Goal: Transaction & Acquisition: Download file/media

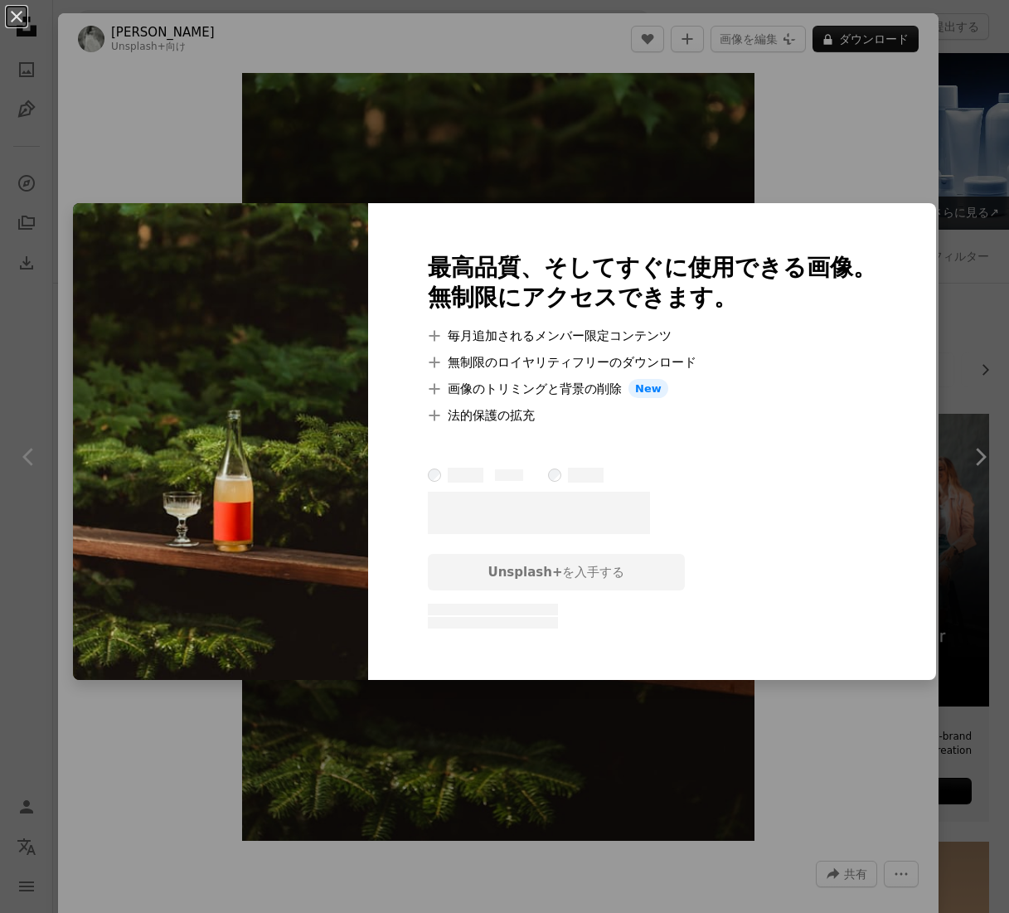
scroll to position [13731, 0]
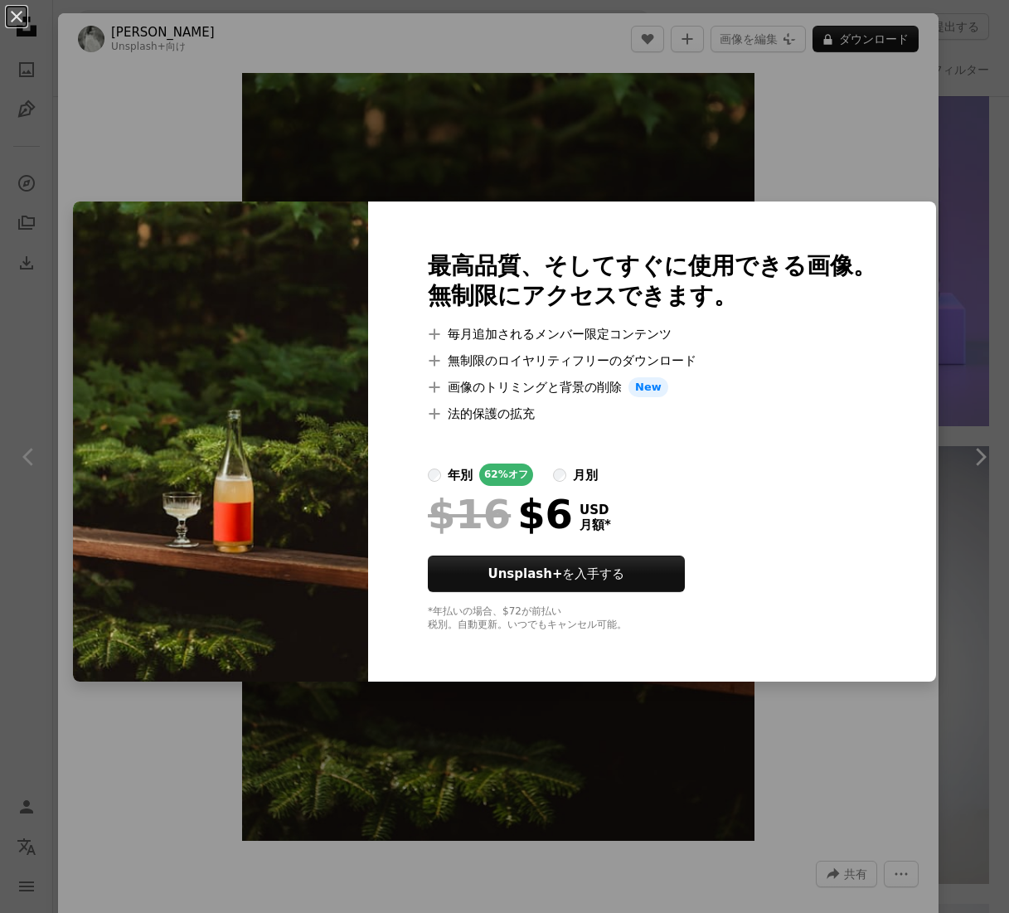
click at [858, 114] on div "An X shape 最高品質、そしてすぐに使用できる画像。 無制限にアクセスできます。 A plus sign 毎月追加されるメンバー限定コンテンツ A p…" at bounding box center [504, 456] width 1009 height 913
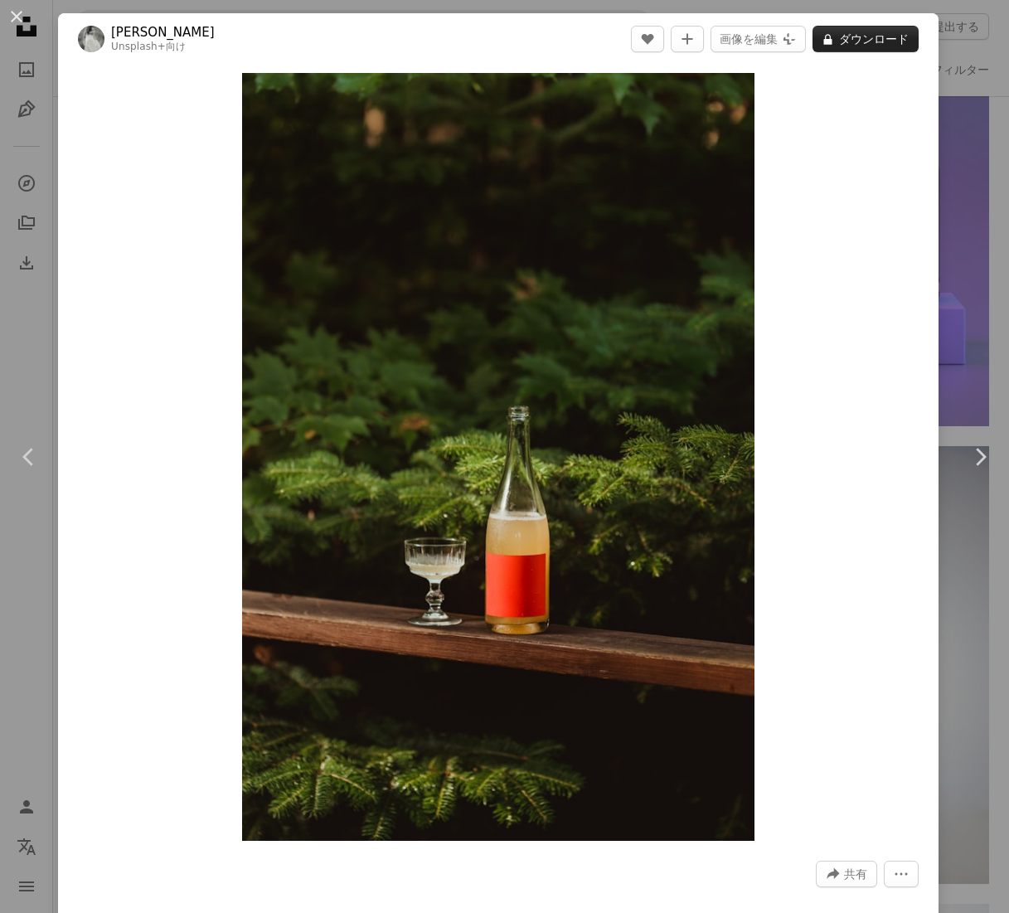
click at [862, 43] on button "A lock ダウンロード" at bounding box center [866, 39] width 106 height 27
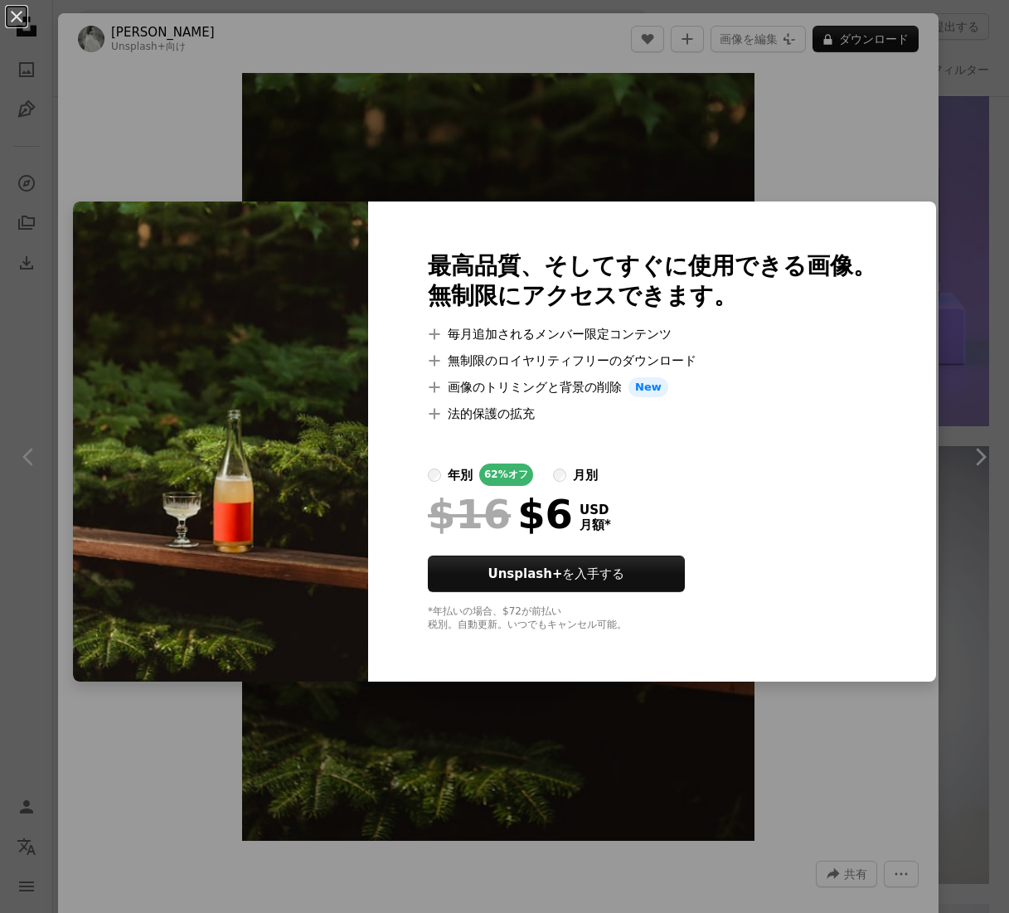
click at [766, 805] on div "An X shape 最高品質、そしてすぐに使用できる画像。 無制限にアクセスできます。 A plus sign 毎月追加されるメンバー限定コンテンツ A p…" at bounding box center [504, 456] width 1009 height 913
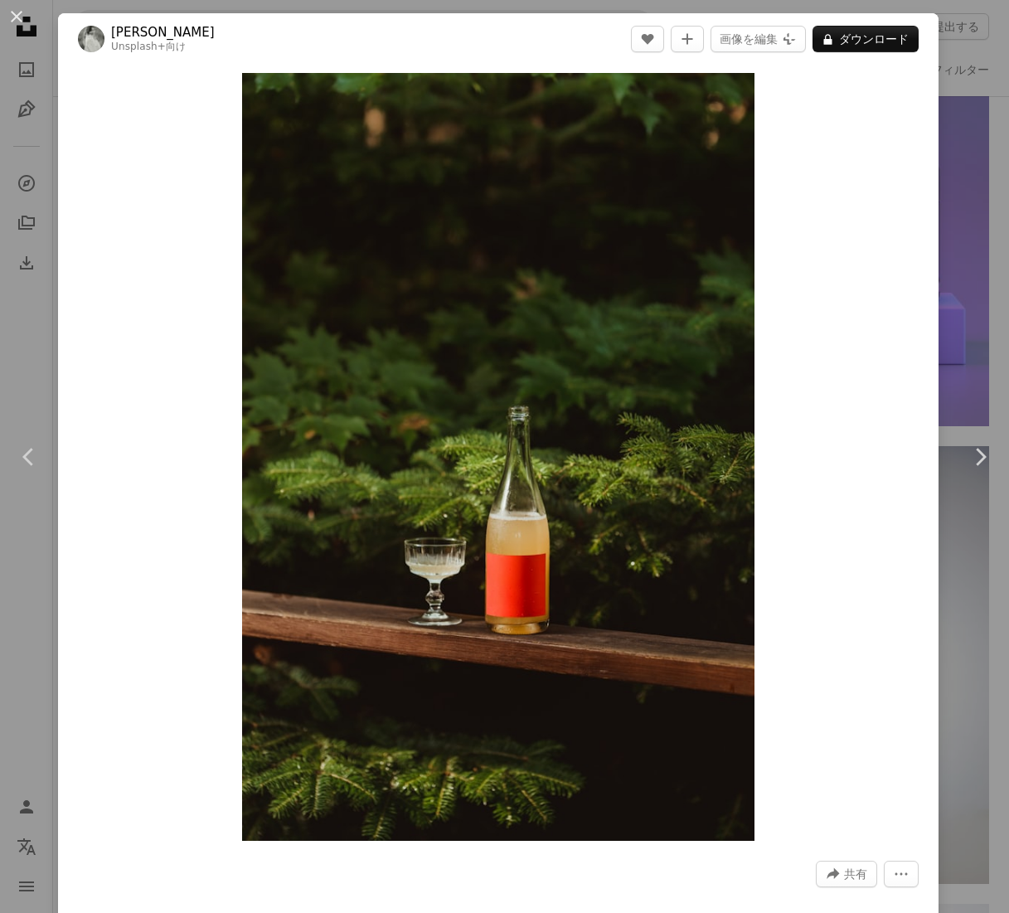
click at [974, 576] on div "An X shape Chevron left Chevron right [PERSON_NAME] Unsplash+ 向け A heart A plus…" at bounding box center [504, 456] width 1009 height 913
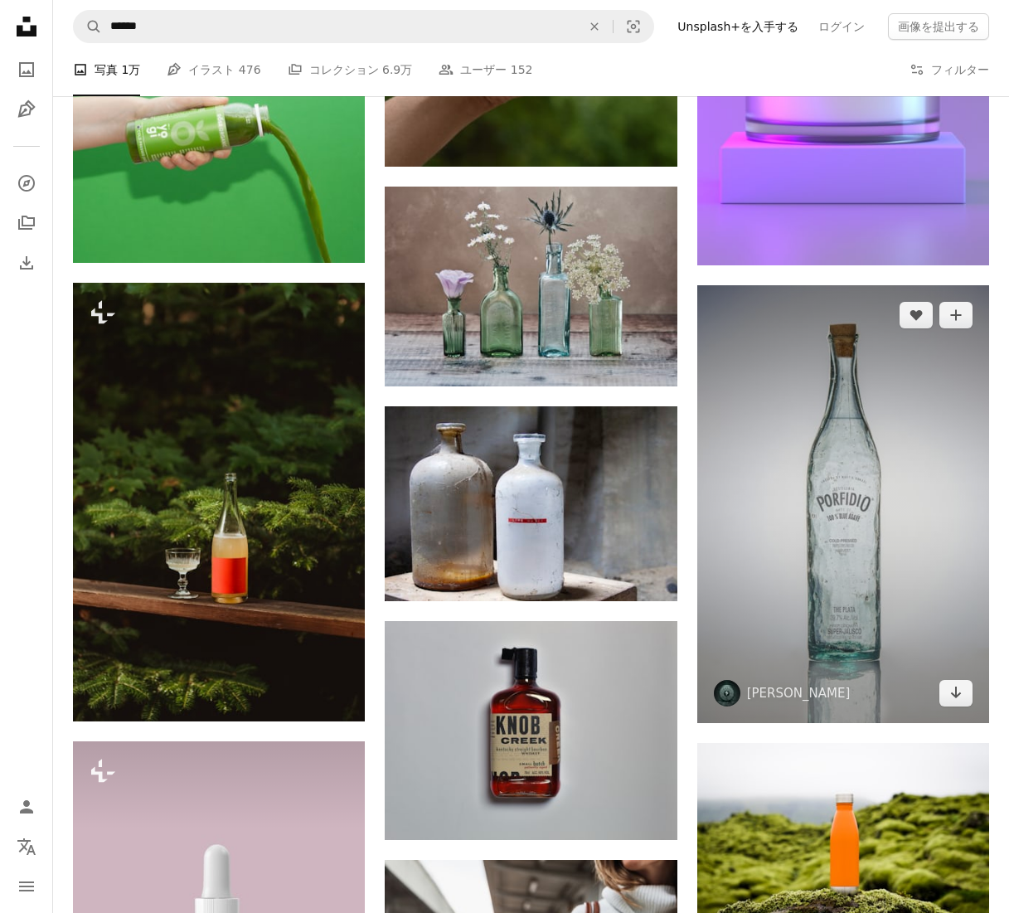
scroll to position [13894, 0]
